Goal: Task Accomplishment & Management: Use online tool/utility

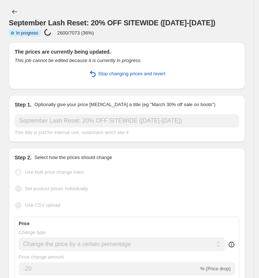
select select "percentage"
select select "product_status"
select select "vendor"
select select "not_equal"
click at [14, 11] on icon "Price change jobs" at bounding box center [14, 11] width 7 height 7
